Goal: Use online tool/utility: Use online tool/utility

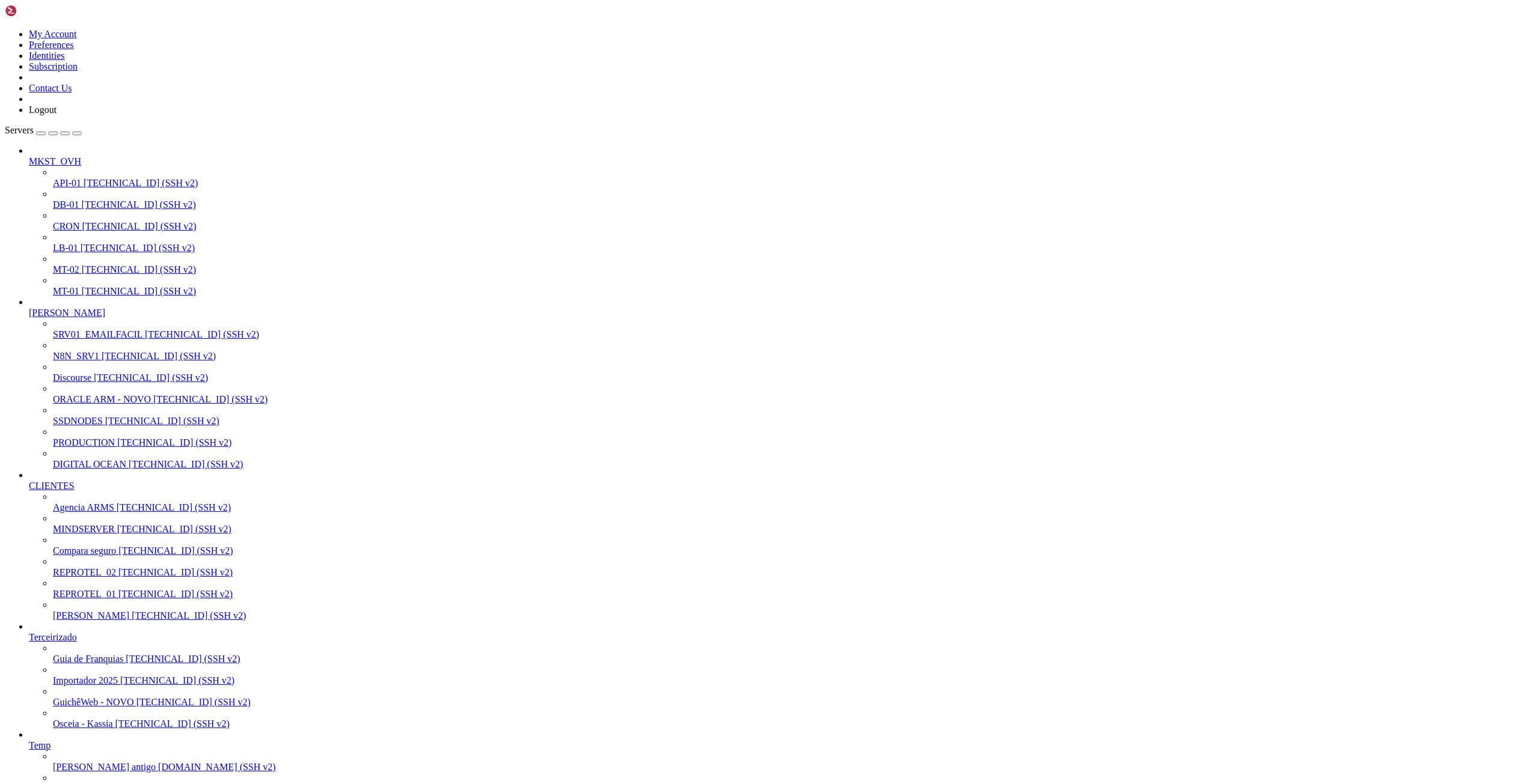
scroll to position [11, 1]
drag, startPoint x: 20, startPoint y: 1819, endPoint x: 564, endPoint y: 1876, distance: 547.0
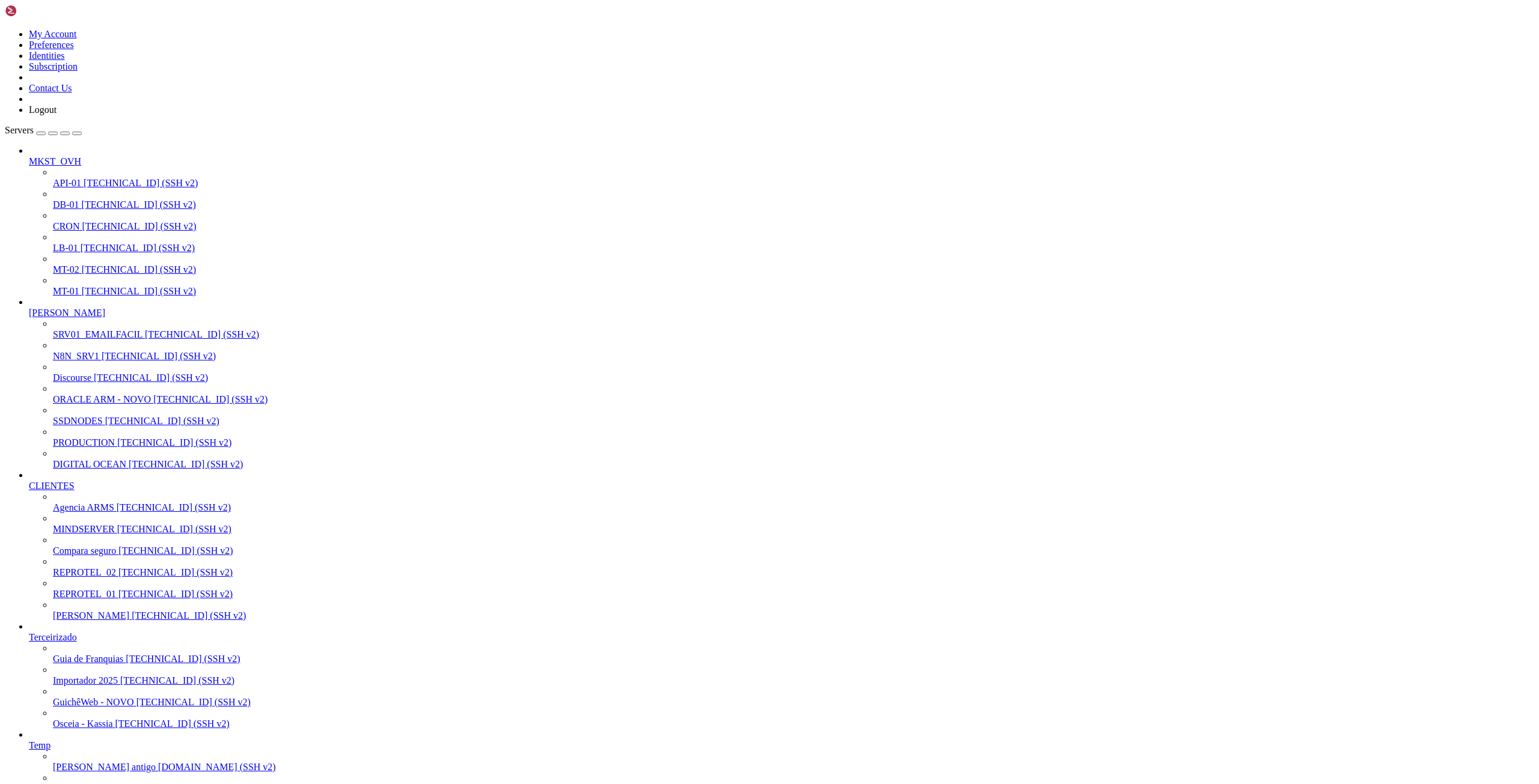
drag, startPoint x: 11, startPoint y: 1388, endPoint x: 46, endPoint y: 1407, distance: 39.8
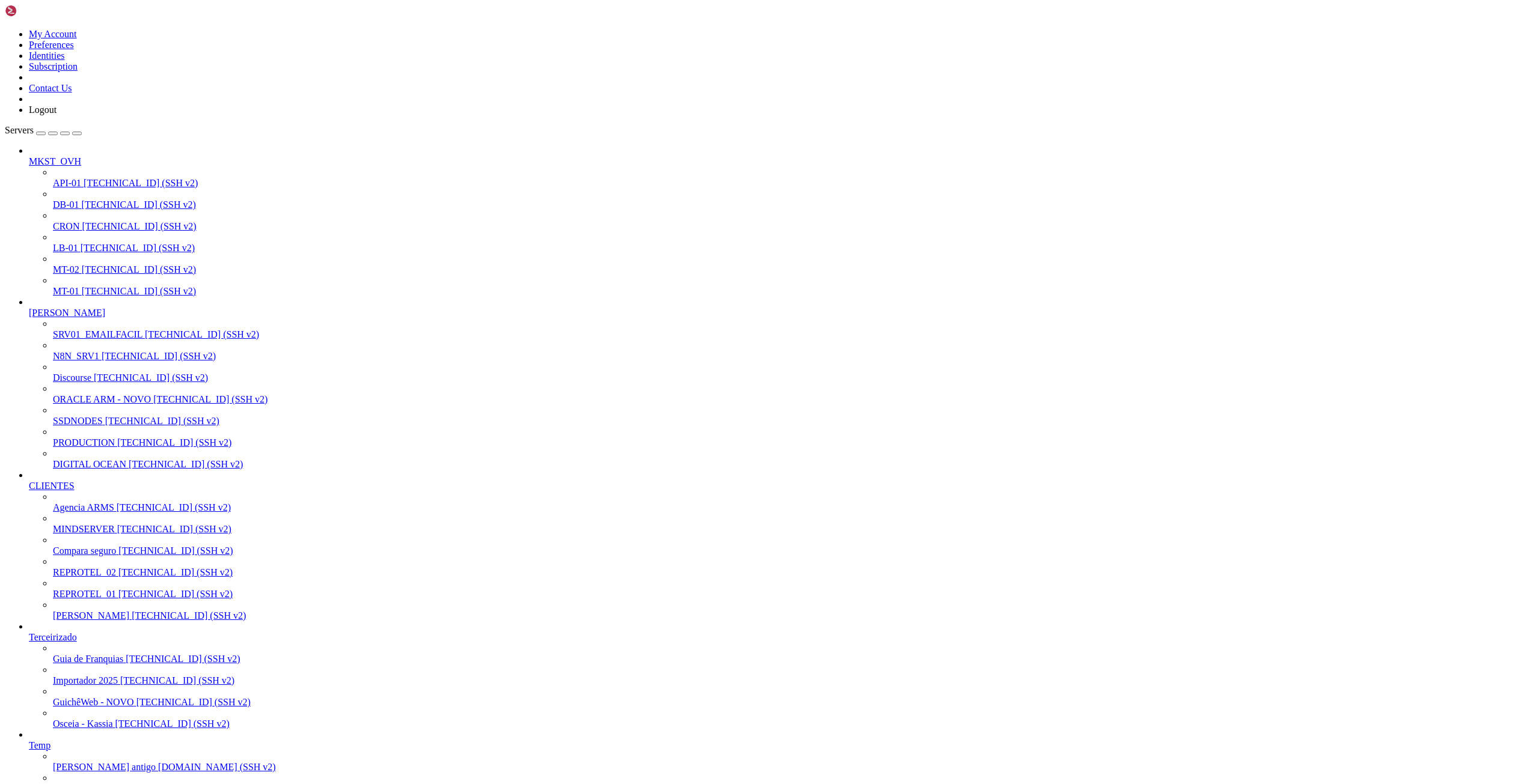
scroll to position [9144, 0]
drag, startPoint x: 9, startPoint y: 1378, endPoint x: 352, endPoint y: 2011, distance: 720.0
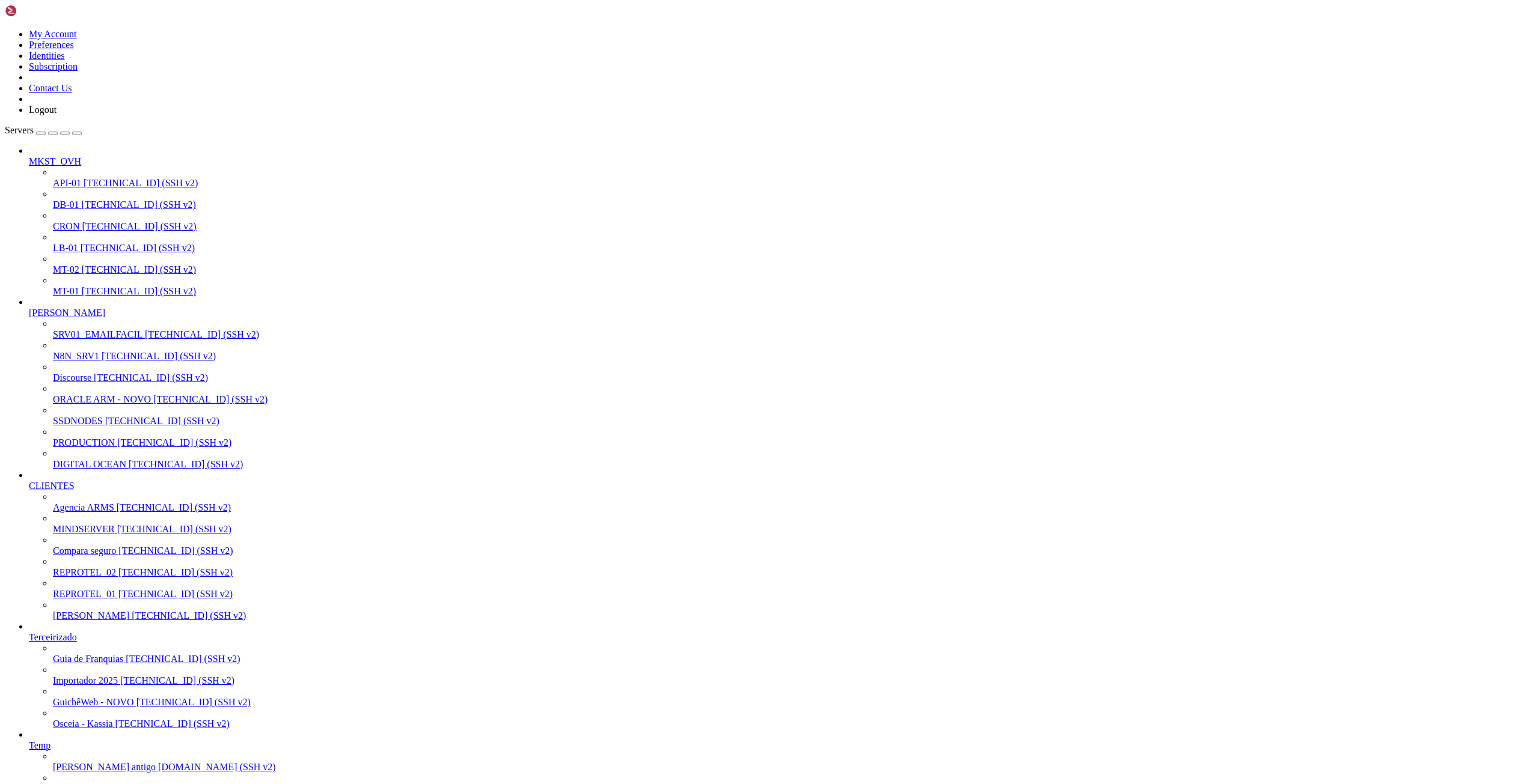
drag, startPoint x: 11, startPoint y: 1644, endPoint x: 406, endPoint y: 1937, distance: 491.8
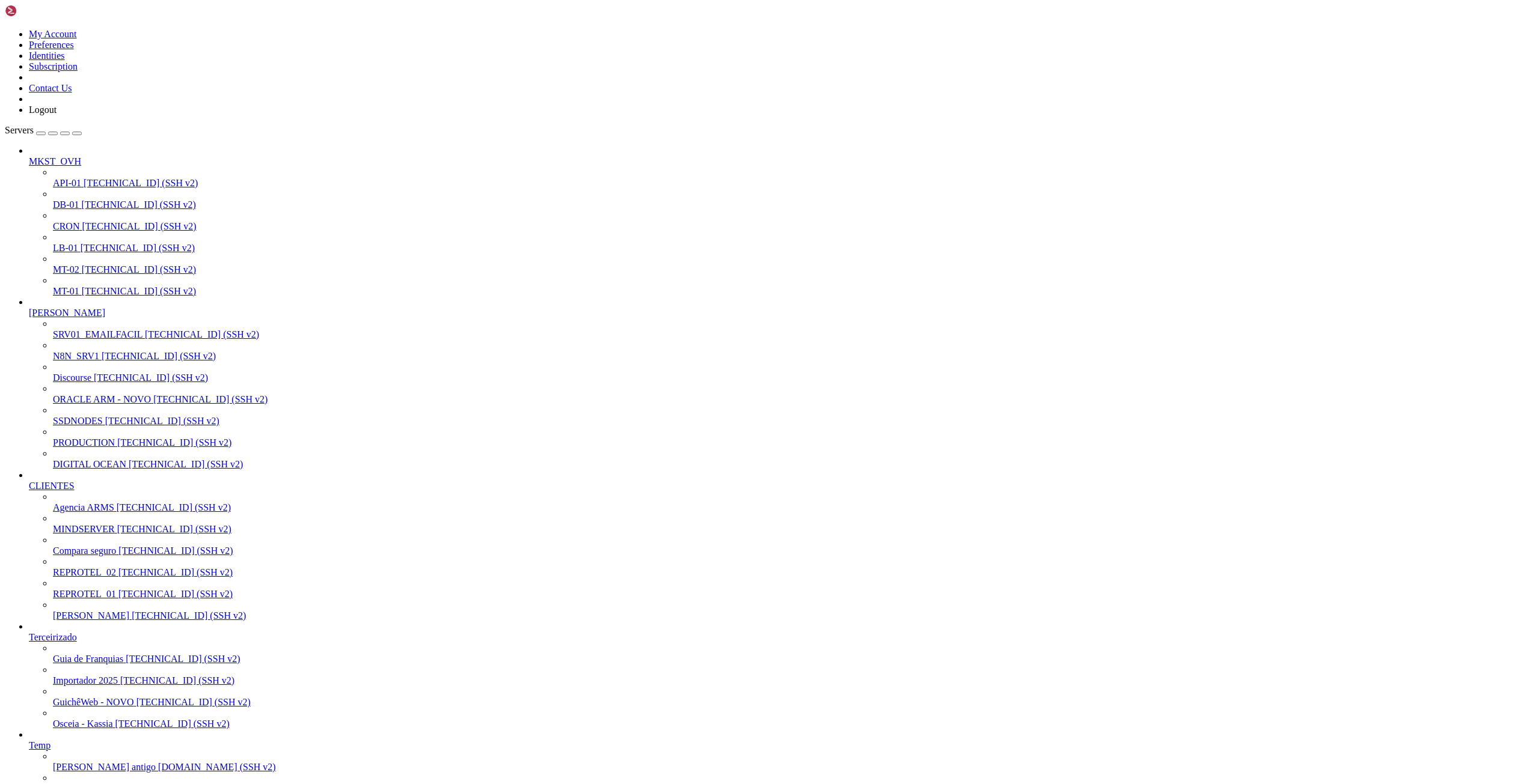
scroll to position [13611, 0]
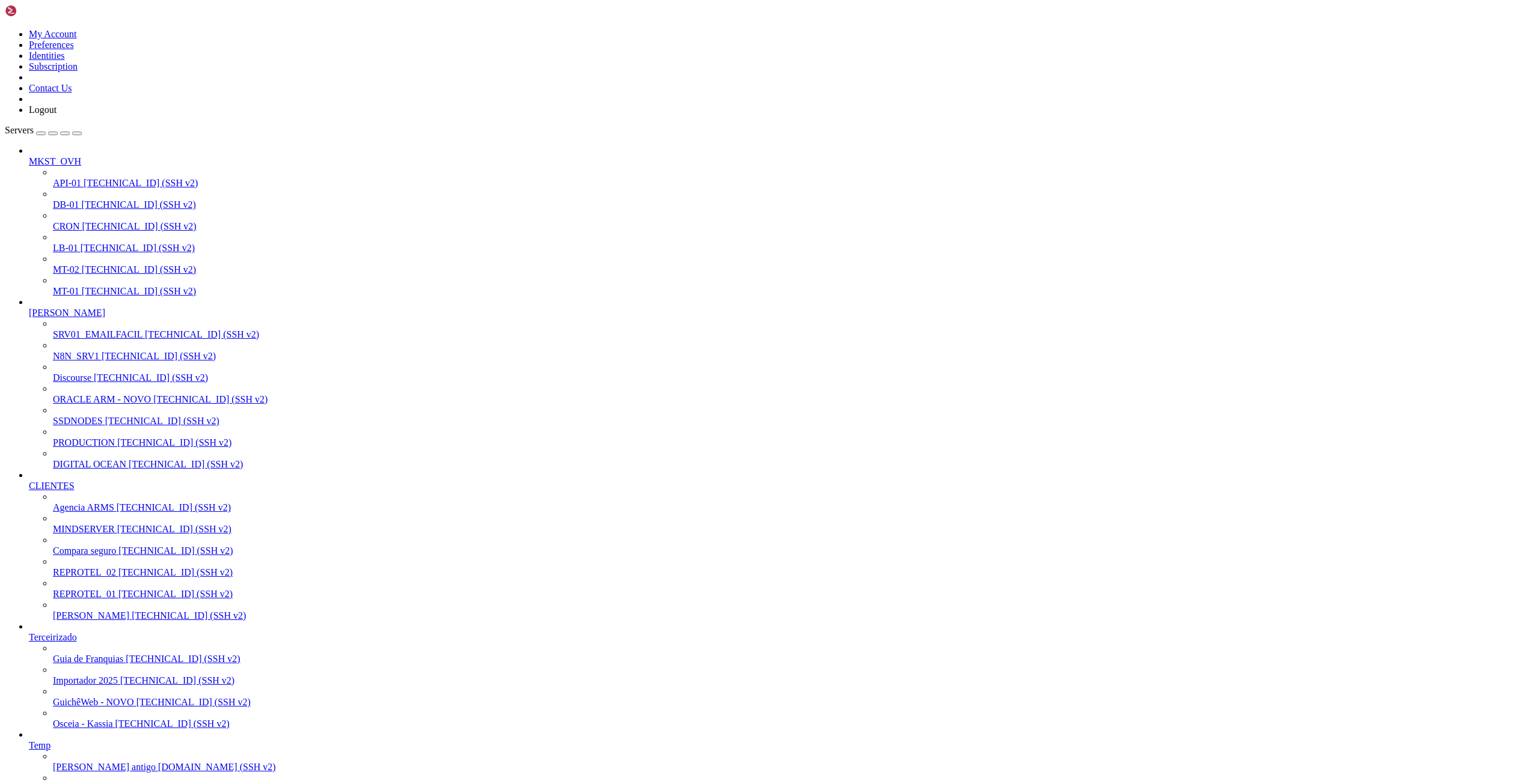
drag, startPoint x: 366, startPoint y: 1992, endPoint x: 465, endPoint y: 1989, distance: 99.0
drag, startPoint x: 65, startPoint y: 1979, endPoint x: 125, endPoint y: 1978, distance: 60.0
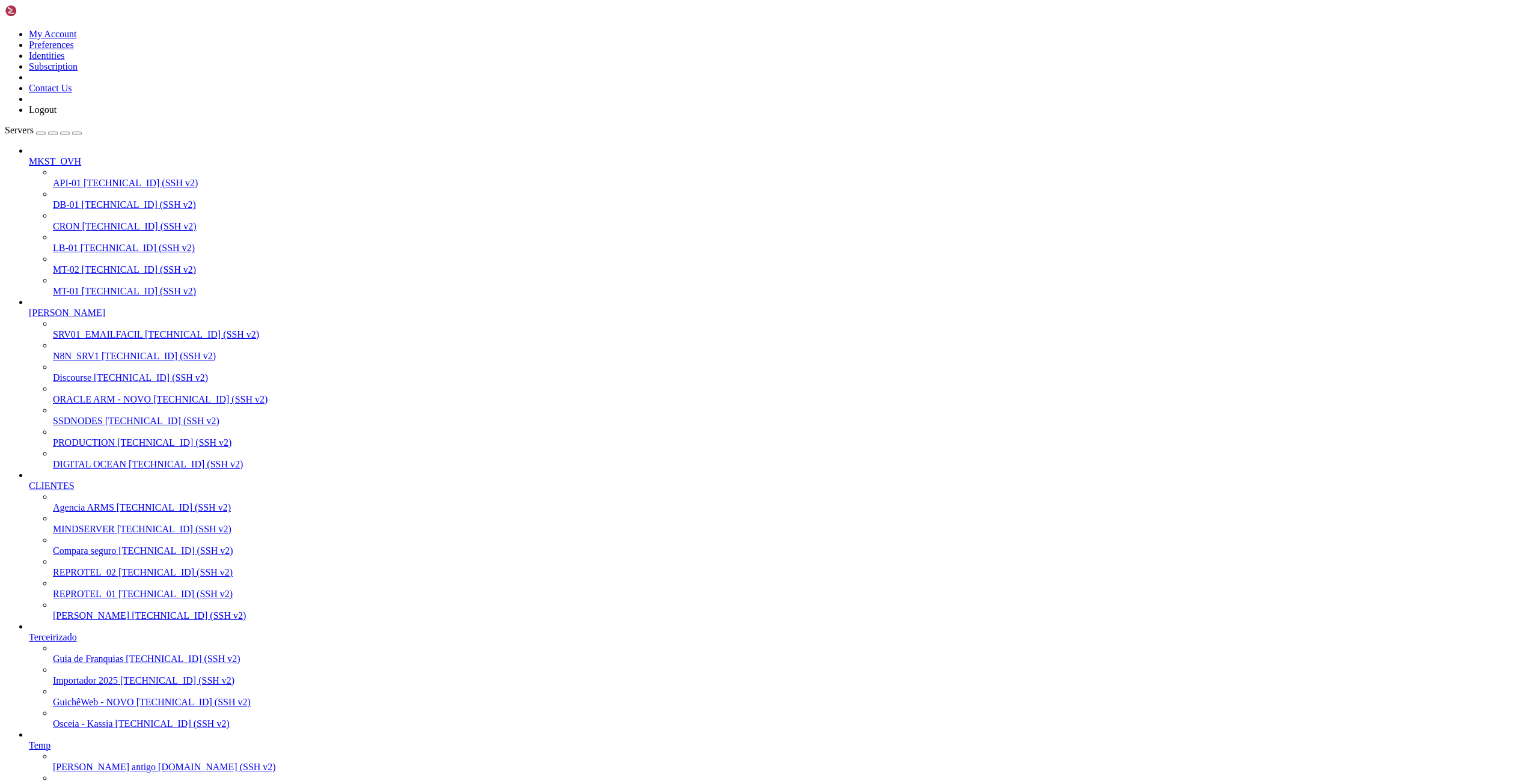
drag, startPoint x: 555, startPoint y: 1325, endPoint x: 178, endPoint y: 1325, distance: 377.0
